Goal: Transaction & Acquisition: Purchase product/service

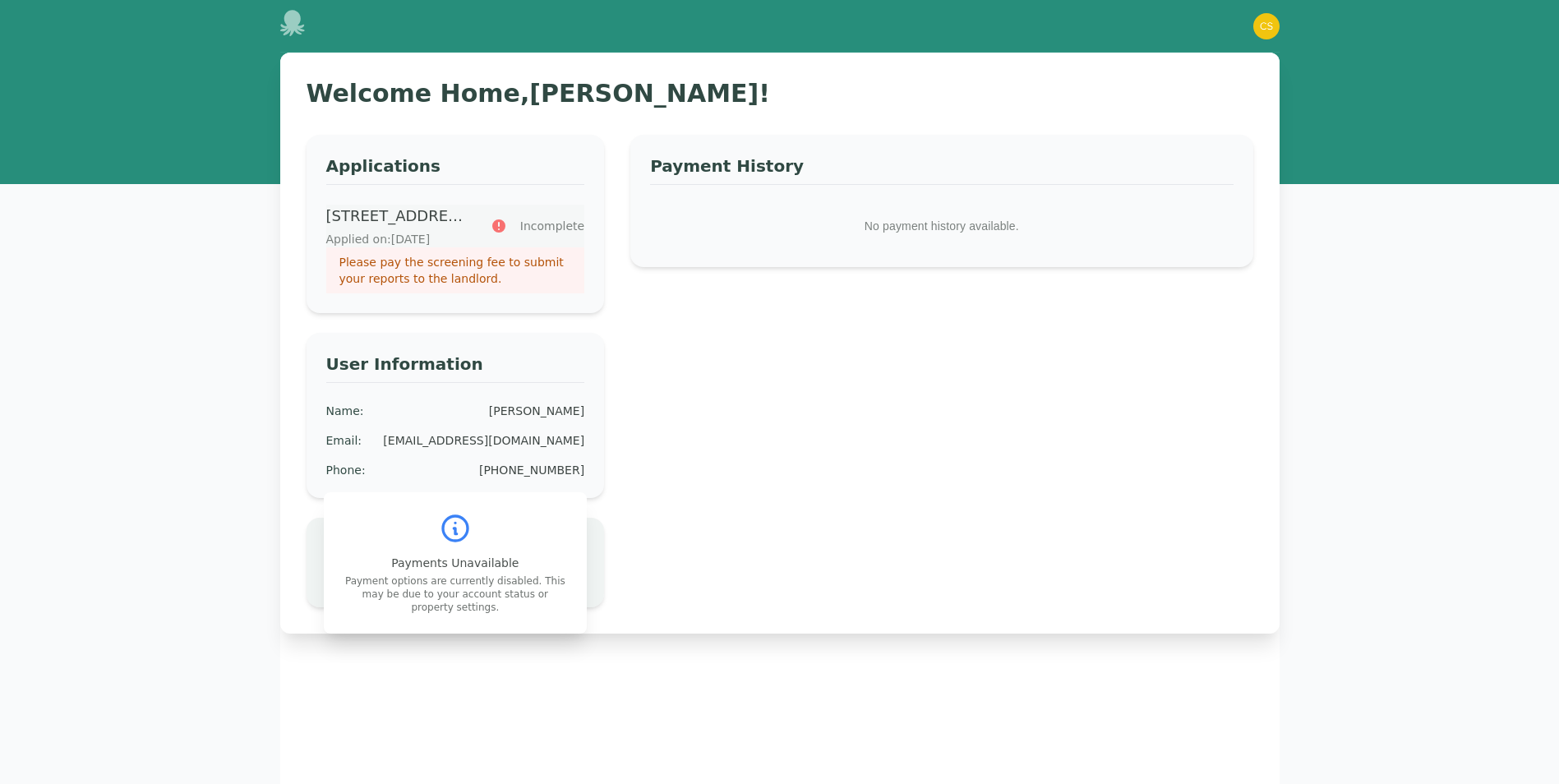
click at [428, 270] on p "Please pay the screening fee to submit your reports to the landlord." at bounding box center [456, 270] width 232 height 33
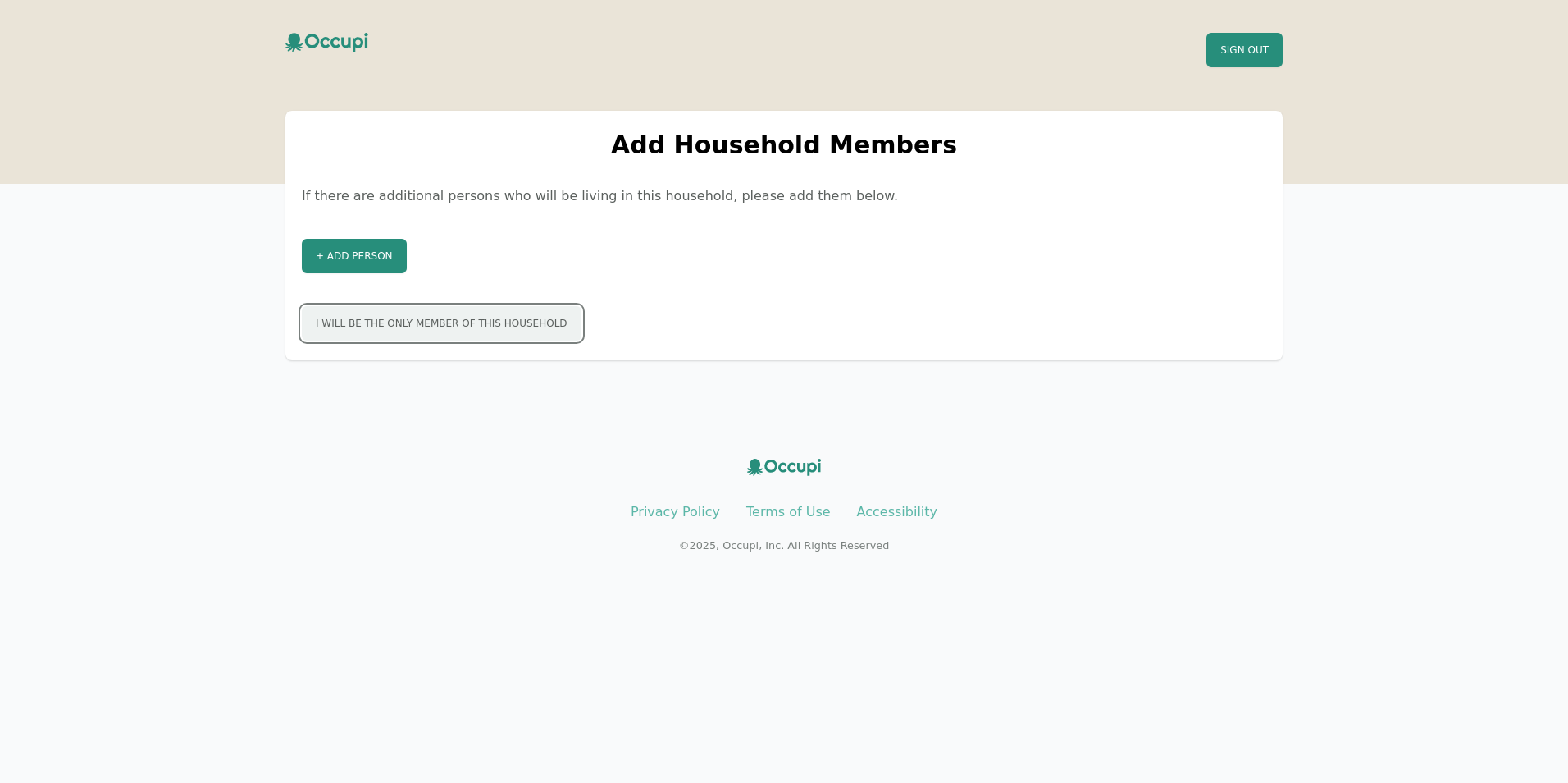
click at [497, 321] on button "I will be the only member of this household" at bounding box center [442, 323] width 279 height 35
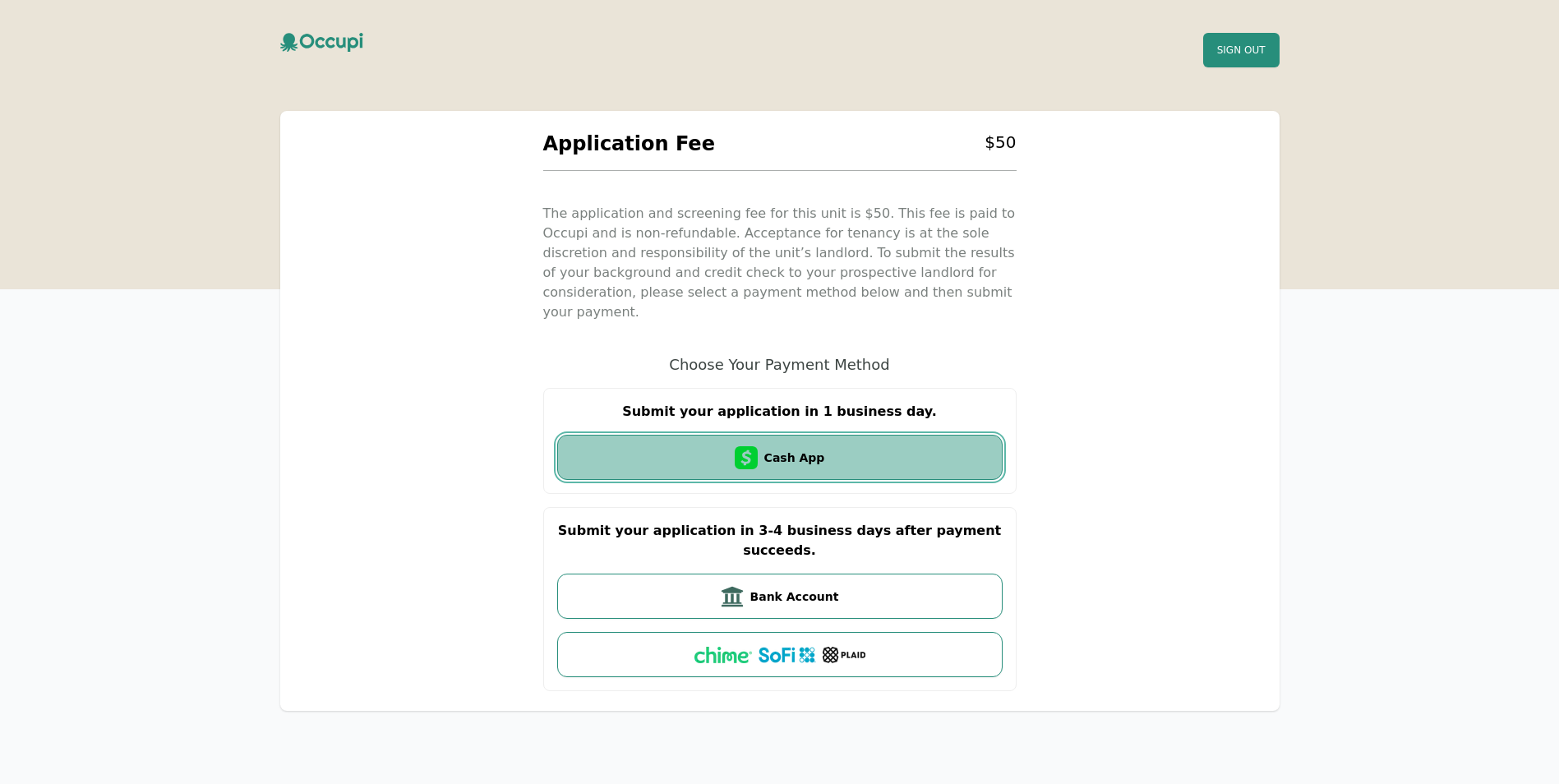
click at [743, 446] on icon "Cash App" at bounding box center [746, 457] width 23 height 23
